Goal: Information Seeking & Learning: Learn about a topic

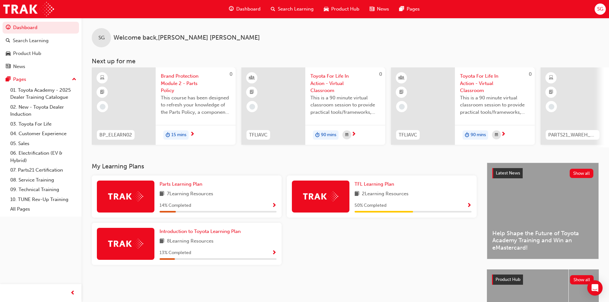
click at [191, 133] on span "next-icon" at bounding box center [192, 135] width 5 height 6
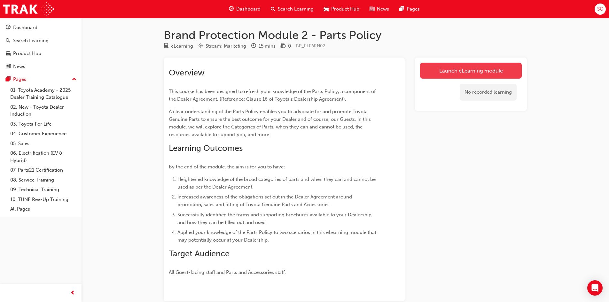
click at [464, 65] on link "Launch eLearning module" at bounding box center [471, 71] width 102 height 16
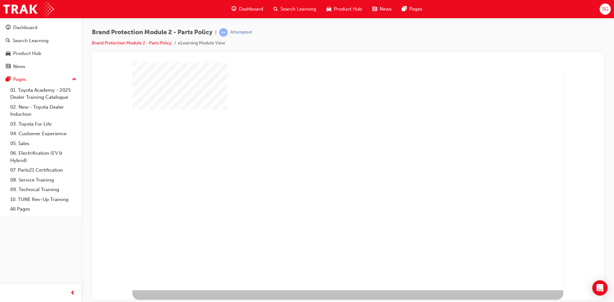
click at [329, 158] on div "play" at bounding box center [329, 158] width 0 height 0
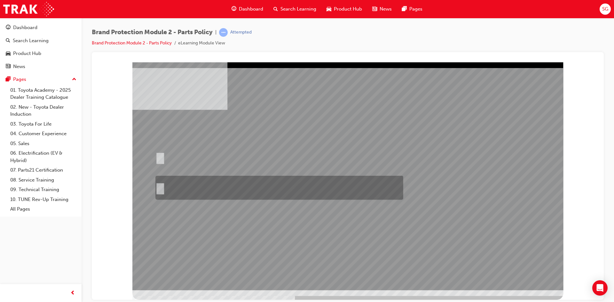
radio input "true"
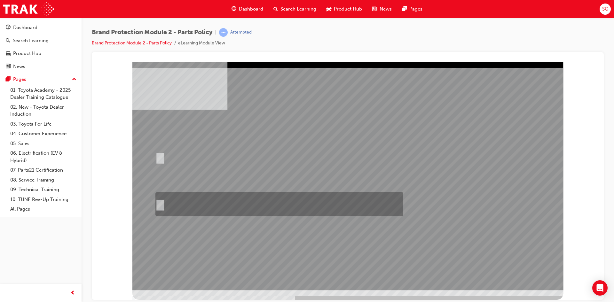
radio input "true"
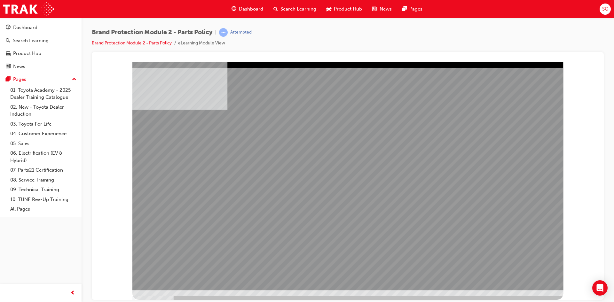
drag, startPoint x: 404, startPoint y: 131, endPoint x: 292, endPoint y: 131, distance: 111.8
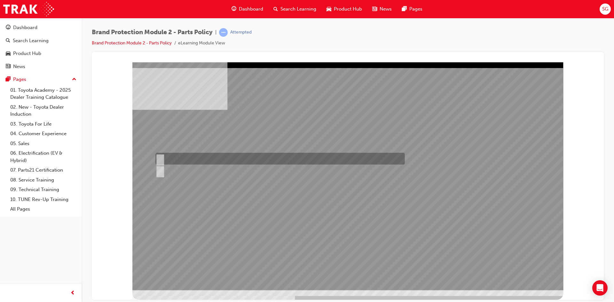
radio input "true"
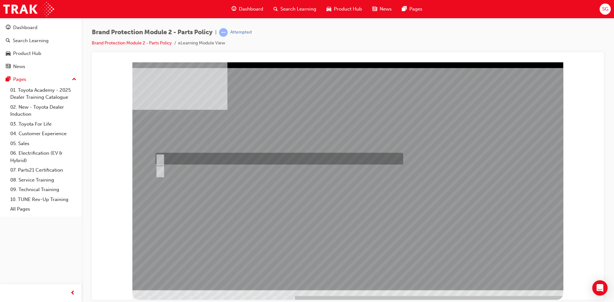
radio input "true"
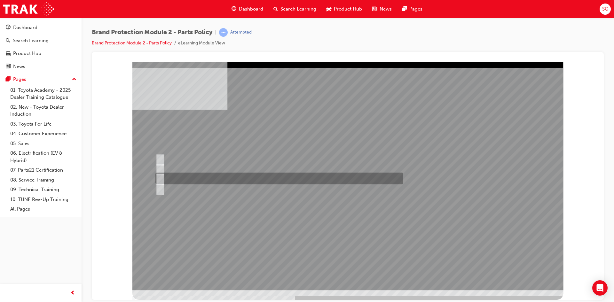
radio input "true"
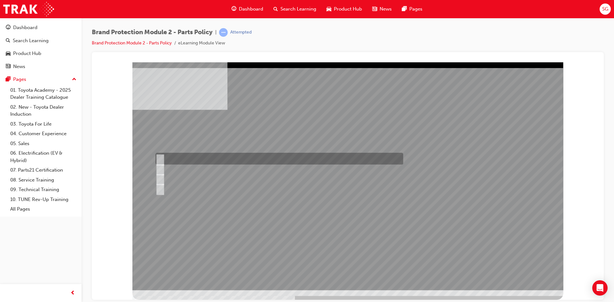
radio input "true"
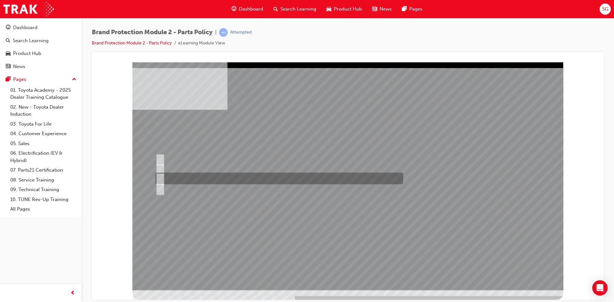
radio input "true"
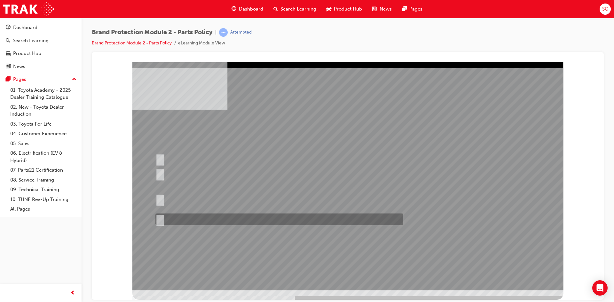
radio input "true"
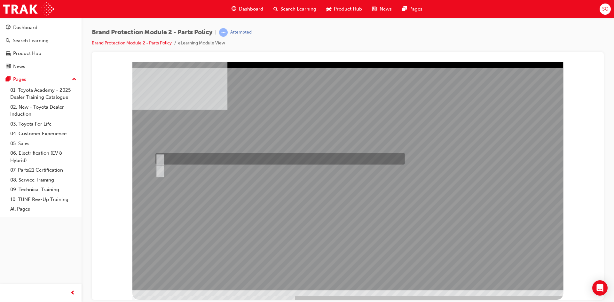
radio input "true"
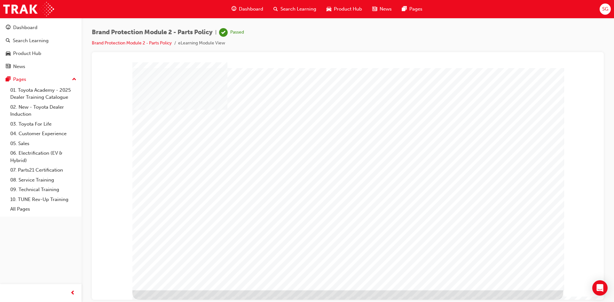
click at [248, 8] on span "Dashboard" at bounding box center [251, 8] width 24 height 7
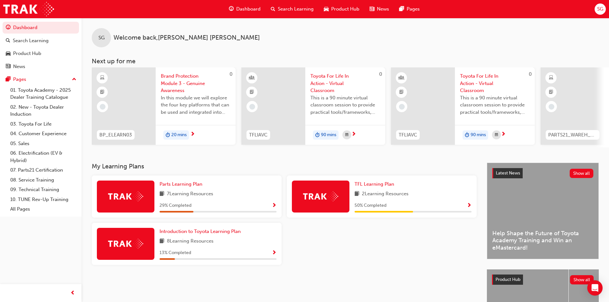
click at [180, 135] on span "20 mins" at bounding box center [178, 134] width 15 height 7
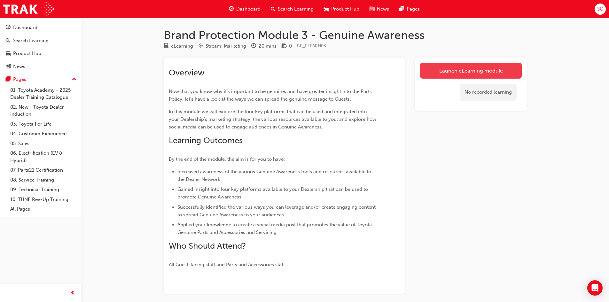
click at [477, 73] on link "Launch eLearning module" at bounding box center [471, 71] width 102 height 16
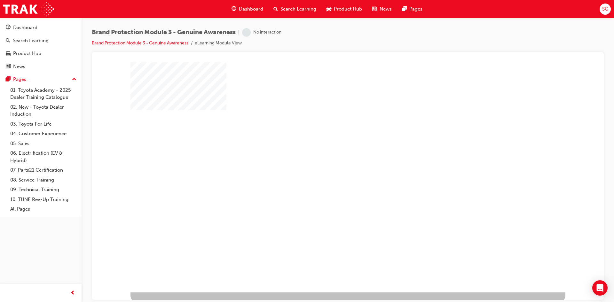
click at [329, 159] on div "play" at bounding box center [329, 159] width 0 height 0
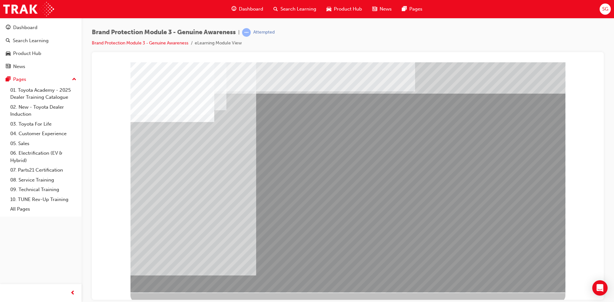
drag, startPoint x: 497, startPoint y: 108, endPoint x: 458, endPoint y: 109, distance: 38.7
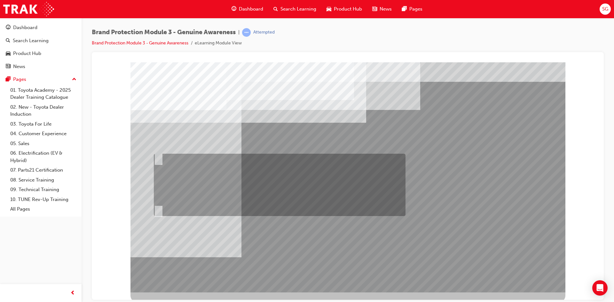
click at [159, 155] on input "Fred should send an email to Sarah and Jake via Showroom 360 that gives them a …" at bounding box center [157, 158] width 7 height 7
radio input "true"
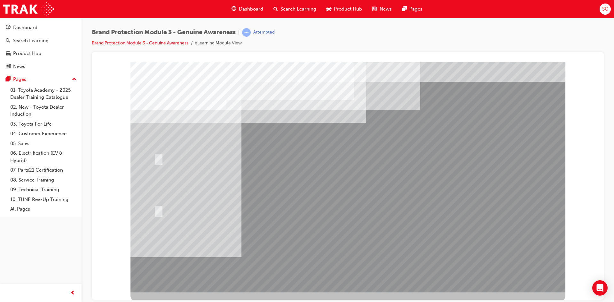
click at [350, 249] on div at bounding box center [347, 177] width 435 height 230
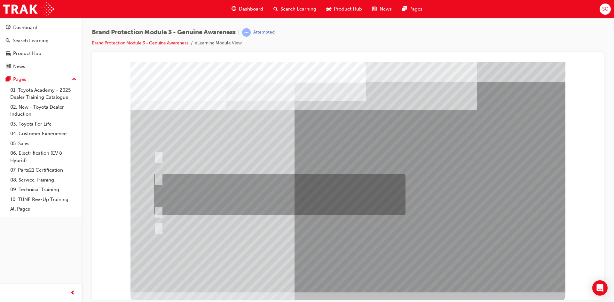
click at [159, 180] on input "Show the Guest Showroom 360 which showcases Toyota Genuine Accessories on each …" at bounding box center [157, 178] width 7 height 7
radio input "true"
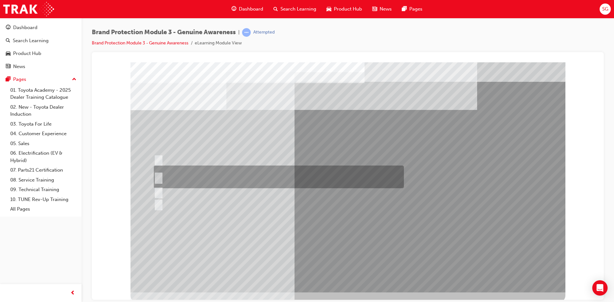
click at [161, 177] on div at bounding box center [277, 177] width 250 height 23
radio input "true"
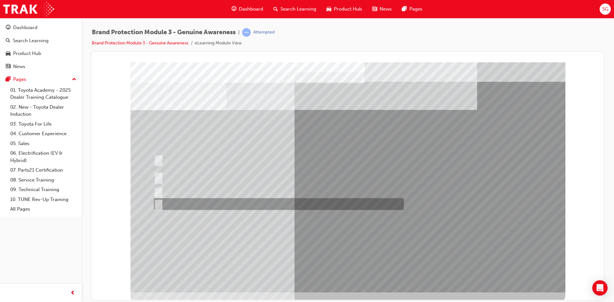
click at [160, 204] on input "AdBuilder, Showroom 360 and Toyota website." at bounding box center [157, 204] width 7 height 7
radio input "true"
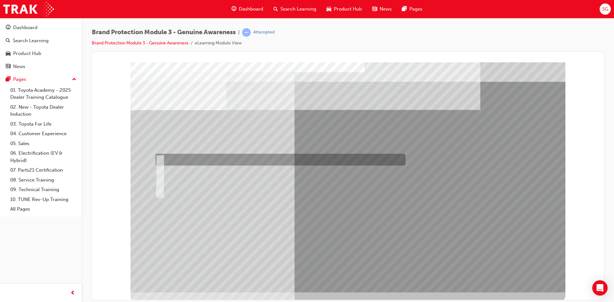
click at [159, 159] on input "Toyota website" at bounding box center [158, 159] width 7 height 7
radio input "true"
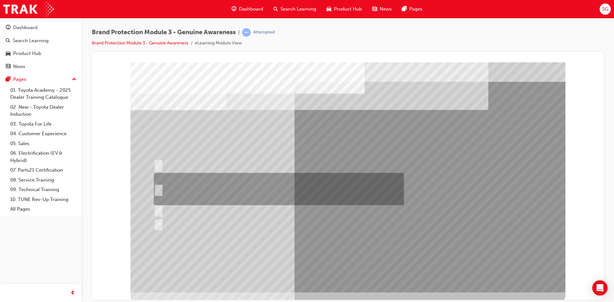
click at [159, 184] on div at bounding box center [277, 189] width 250 height 32
radio input "true"
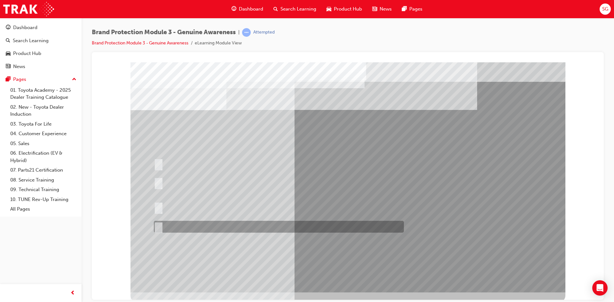
click at [158, 231] on div at bounding box center [277, 227] width 250 height 12
radio input "true"
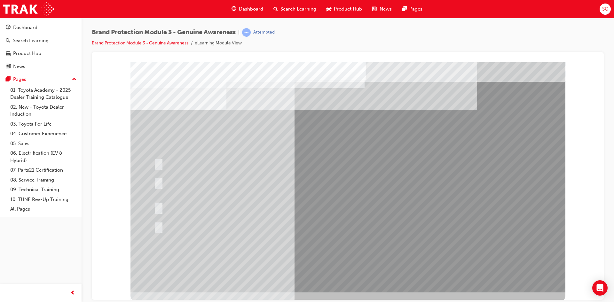
click at [326, 233] on div at bounding box center [279, 227] width 250 height 12
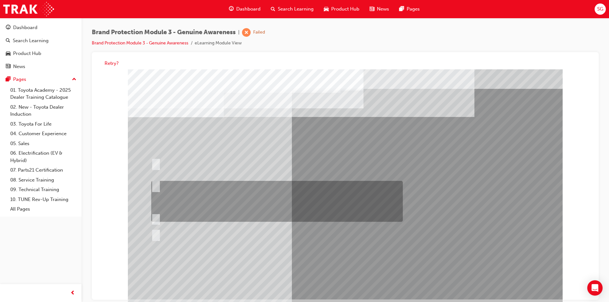
click at [152, 182] on input "Show the Guest Showroom 360 which showcases Toyota Genuine Accessories on each …" at bounding box center [154, 185] width 7 height 7
radio input "true"
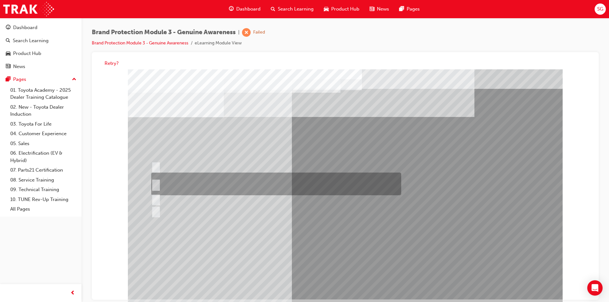
click at [162, 184] on div at bounding box center [275, 184] width 250 height 23
radio input "true"
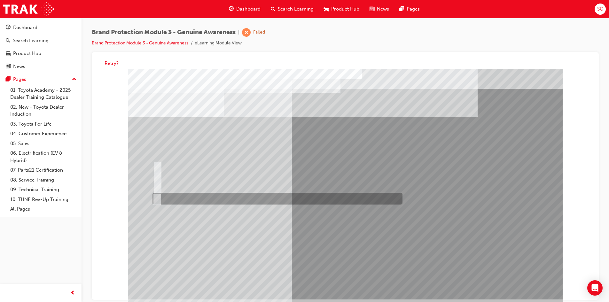
click at [157, 198] on input "B and C" at bounding box center [155, 199] width 7 height 7
radio input "true"
click at [156, 197] on input "B and C" at bounding box center [155, 199] width 7 height 7
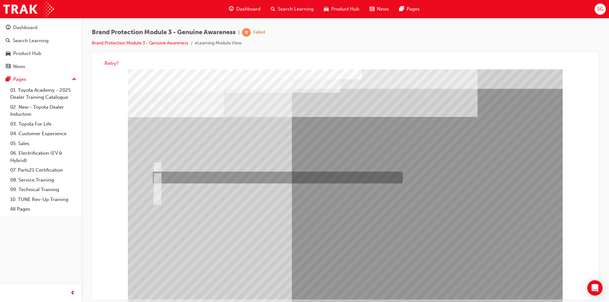
click at [155, 178] on input "Genuine is Best website" at bounding box center [156, 177] width 7 height 7
radio input "true"
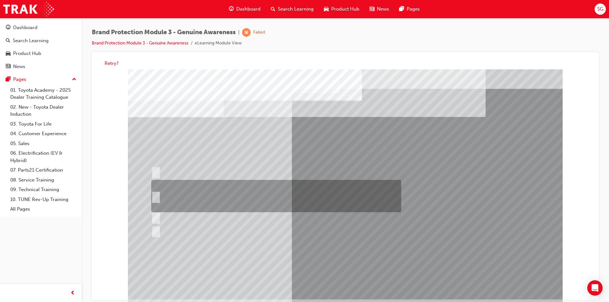
click at [156, 195] on input "Email the Toyota Brand Protection Team at brandprotection@toyota.com.au, a dire…" at bounding box center [154, 196] width 7 height 7
radio input "true"
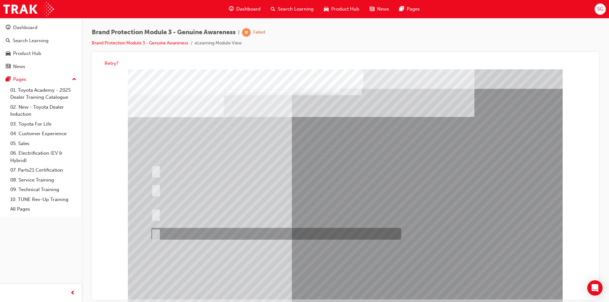
click at [156, 230] on div at bounding box center [275, 234] width 250 height 12
radio input "true"
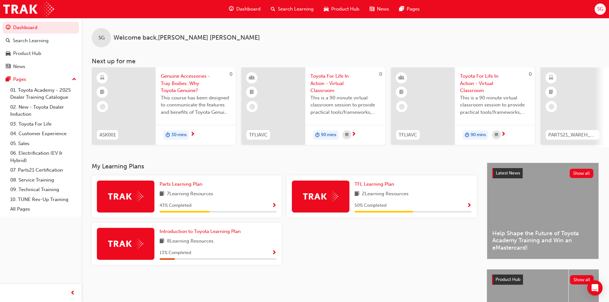
click at [140, 130] on div at bounding box center [124, 105] width 64 height 77
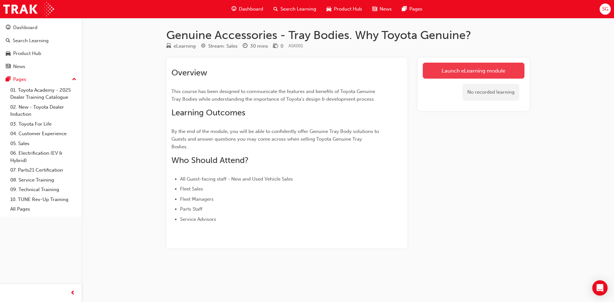
click at [464, 72] on link "Launch eLearning module" at bounding box center [473, 71] width 102 height 16
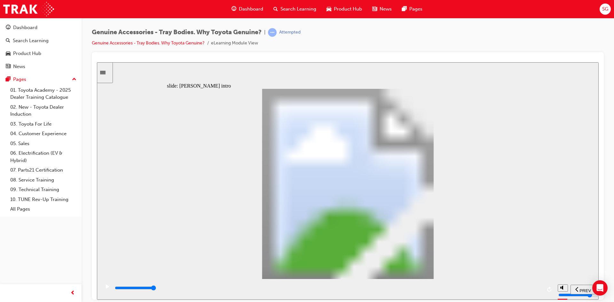
type input "18500"
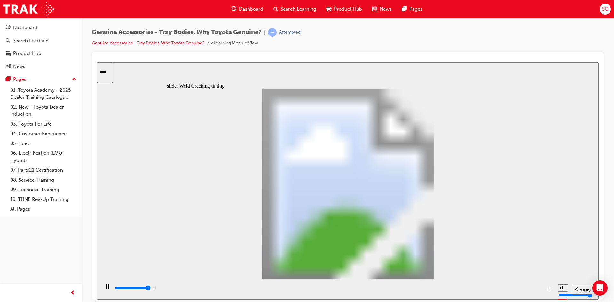
type input "1"
type input "18600"
type input "2"
type input "18600"
type input "3"
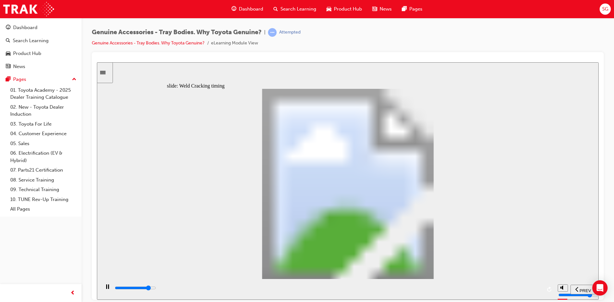
type input "18700"
type input "4"
type input "19000"
type input "5"
type input "19100"
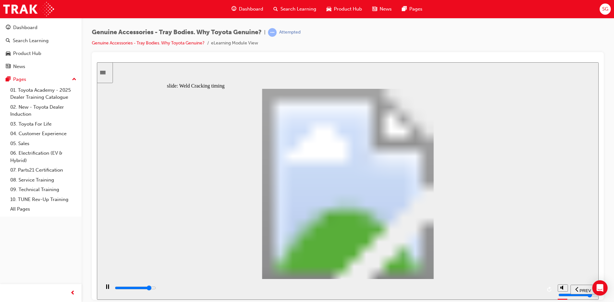
type input "6"
type input "19100"
type input "7"
type input "19200"
type input "8"
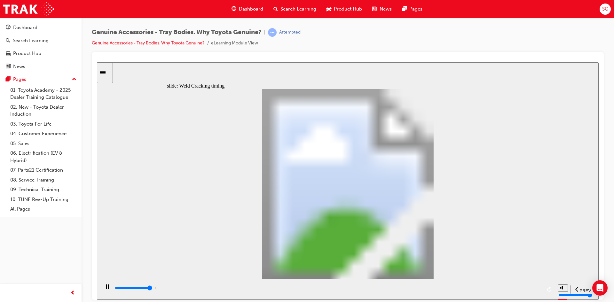
type input "19400"
type input "9"
type input "19600"
type input "10"
drag, startPoint x: 281, startPoint y: 220, endPoint x: 320, endPoint y: 241, distance: 44.6
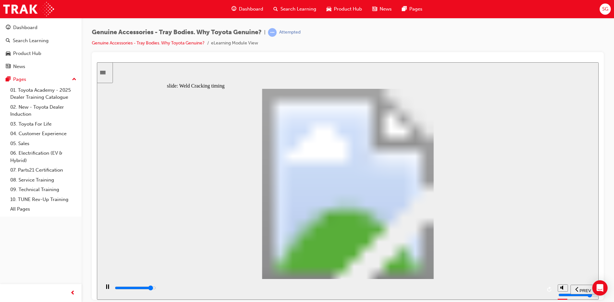
type input "6700"
type input "1"
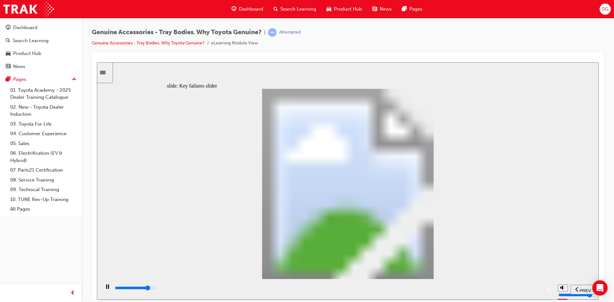
drag, startPoint x: 187, startPoint y: 222, endPoint x: 220, endPoint y: 219, distance: 33.3
type input "7400"
type input "2"
drag, startPoint x: 220, startPoint y: 219, endPoint x: 244, endPoint y: 218, distance: 24.3
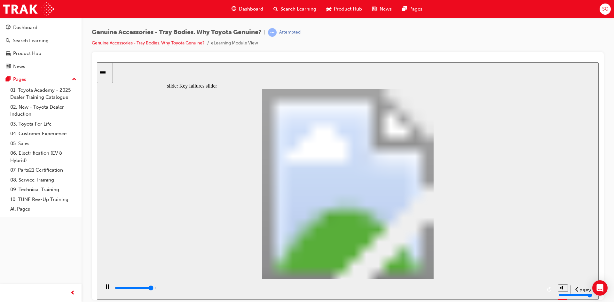
type input "0"
type input "3"
drag, startPoint x: 250, startPoint y: 217, endPoint x: 287, endPoint y: 216, distance: 36.8
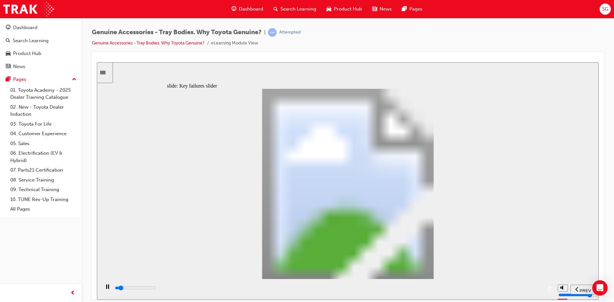
drag, startPoint x: 287, startPoint y: 216, endPoint x: 502, endPoint y: 222, distance: 215.2
click at [502, 222] on div "Oval 2 siren icon 1 Freeform 6 Freeform 4 Freeform 1 Freeform 2 Freeform 3 Free…" at bounding box center [348, 187] width 362 height 196
drag, startPoint x: 287, startPoint y: 221, endPoint x: 406, endPoint y: 216, distance: 119.6
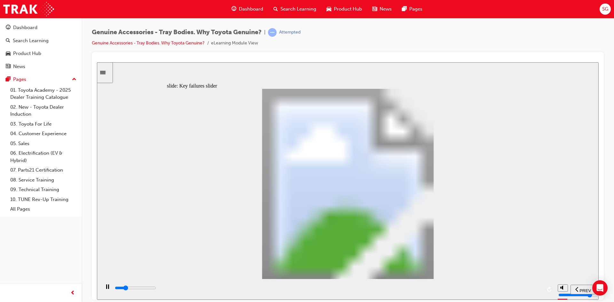
drag, startPoint x: 285, startPoint y: 223, endPoint x: 403, endPoint y: 222, distance: 118.3
drag, startPoint x: 289, startPoint y: 222, endPoint x: 382, endPoint y: 215, distance: 93.3
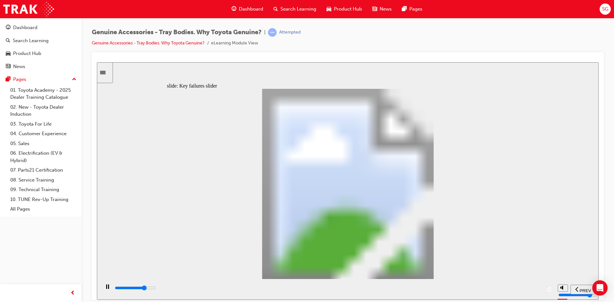
drag, startPoint x: 283, startPoint y: 218, endPoint x: 407, endPoint y: 215, distance: 124.0
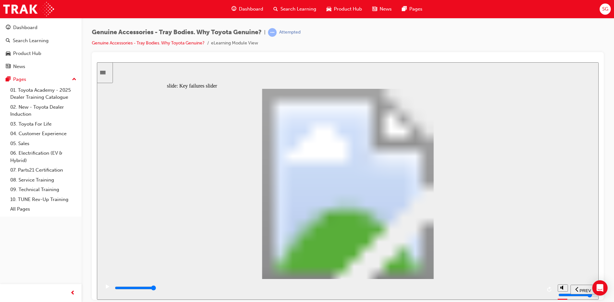
drag, startPoint x: 285, startPoint y: 220, endPoint x: 408, endPoint y: 220, distance: 123.4
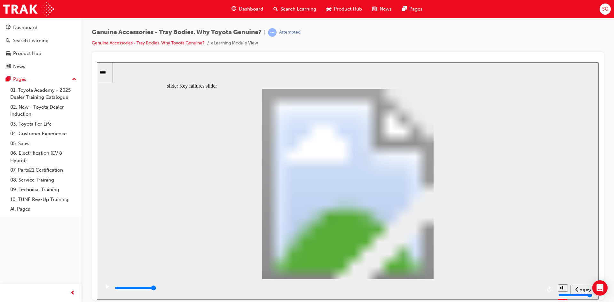
drag, startPoint x: 282, startPoint y: 224, endPoint x: 419, endPoint y: 217, distance: 137.6
click at [419, 217] on div "Rectangle 1 Rectangular Hotspot 1 Multiply 2 Close Aftermarket (Welded) Tray Bo…" at bounding box center [348, 187] width 362 height 196
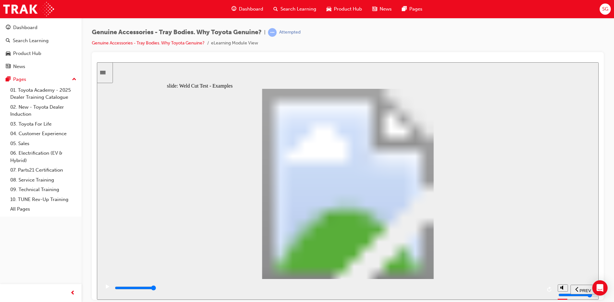
click at [538, 291] on div "playback controls" at bounding box center [327, 287] width 427 height 7
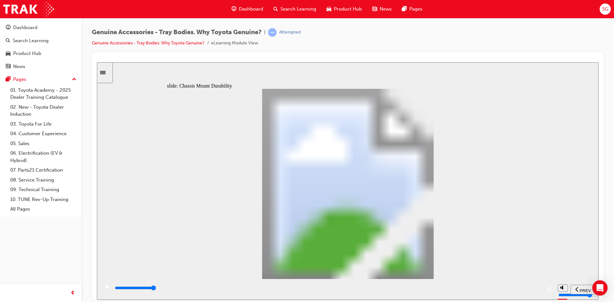
click at [536, 287] on div "playback controls" at bounding box center [327, 287] width 427 height 7
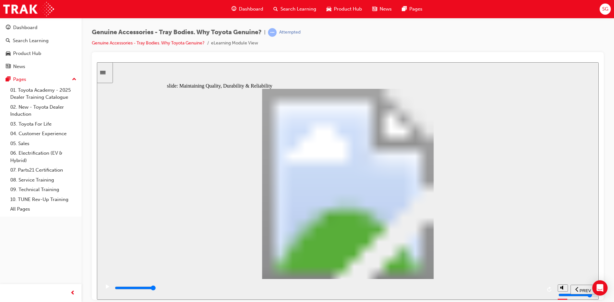
click at [534, 286] on div "playback controls" at bounding box center [327, 287] width 427 height 7
type input "12300"
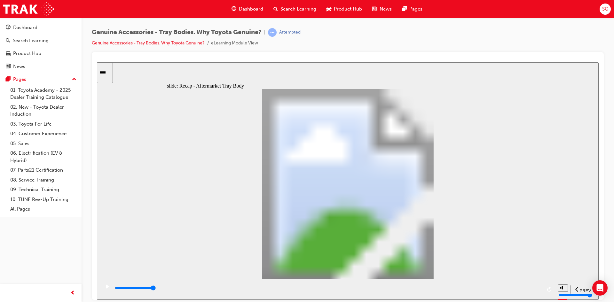
radio input "true"
click at [538, 290] on div "playback controls" at bounding box center [327, 287] width 427 height 7
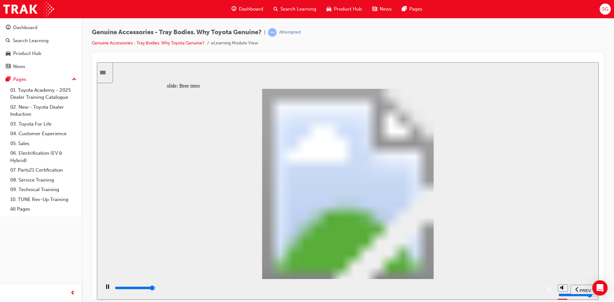
click at [532, 288] on div "playback controls" at bounding box center [327, 287] width 427 height 7
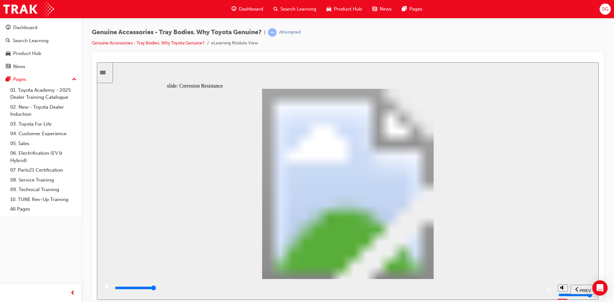
click at [156, 289] on input "slide progress" at bounding box center [135, 287] width 41 height 5
type input "0"
type input "1"
drag, startPoint x: 233, startPoint y: 219, endPoint x: 252, endPoint y: 218, distance: 18.9
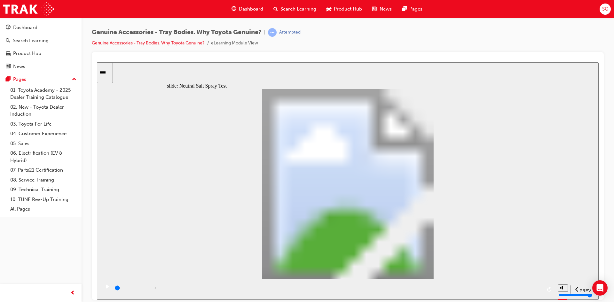
type input "6300"
type input "5"
drag, startPoint x: 253, startPoint y: 218, endPoint x: 335, endPoint y: 219, distance: 81.5
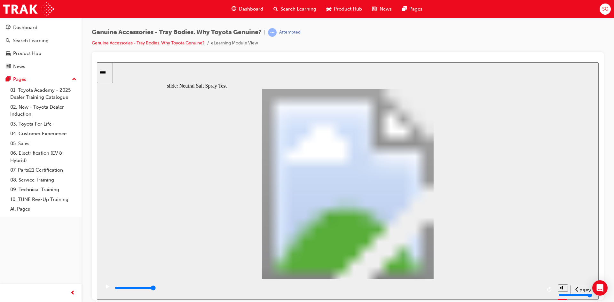
type input "100"
type input "6"
drag, startPoint x: 337, startPoint y: 219, endPoint x: 357, endPoint y: 217, distance: 19.9
type input "8000"
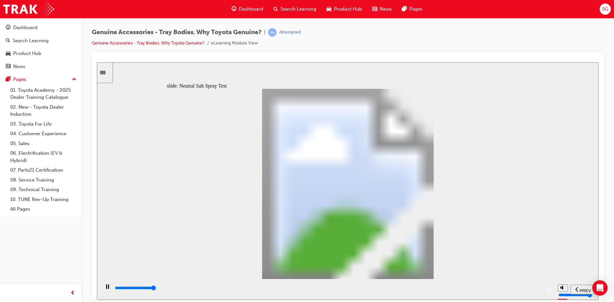
type input "7"
type input "100"
type input "8"
drag, startPoint x: 357, startPoint y: 217, endPoint x: 399, endPoint y: 218, distance: 42.5
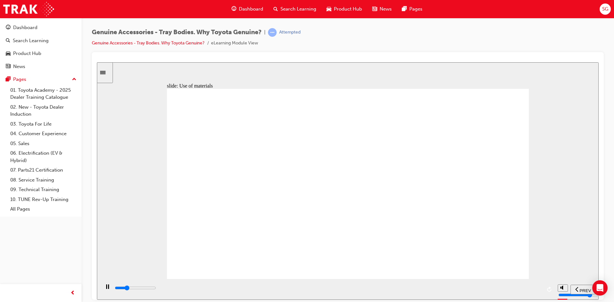
click at [535, 290] on div "playback controls" at bounding box center [327, 287] width 427 height 7
click at [156, 289] on input "slide progress" at bounding box center [135, 287] width 41 height 5
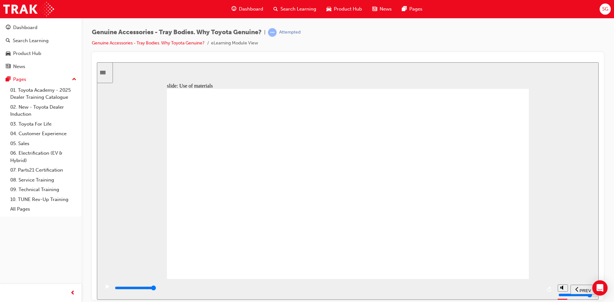
click at [156, 288] on input "slide progress" at bounding box center [135, 287] width 41 height 5
click at [156, 289] on input "slide progress" at bounding box center [135, 287] width 41 height 5
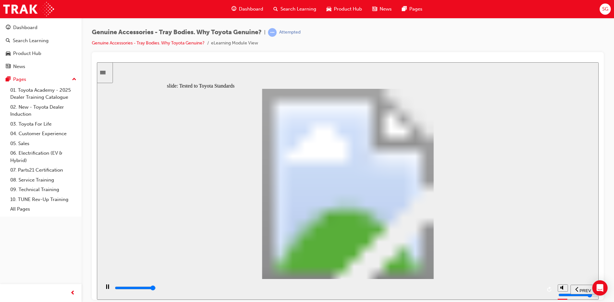
click at [535, 288] on div "playback controls" at bounding box center [327, 287] width 427 height 7
type input "12000"
radio input "true"
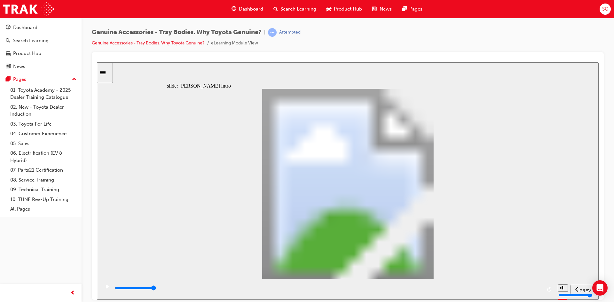
drag, startPoint x: 472, startPoint y: 115, endPoint x: 464, endPoint y: 119, distance: 9.0
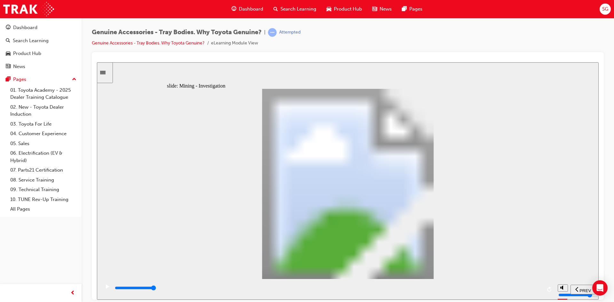
click at [106, 289] on rect "play/pause" at bounding box center [106, 286] width 1 height 4
type input "9600"
click at [162, 115] on div "slide: Mining - Investigation Rectangle 1 Rectangle 1 Multiply 1 Close Chassis …" at bounding box center [347, 180] width 501 height 237
